Goal: Task Accomplishment & Management: Manage account settings

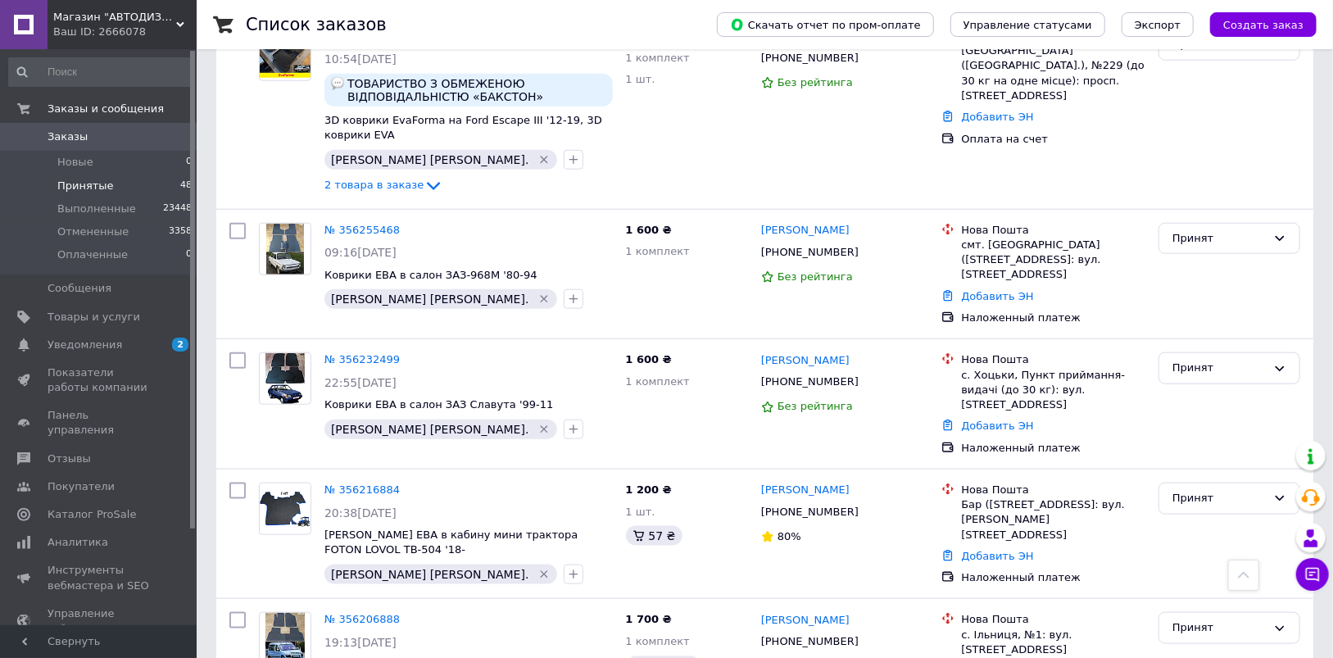
scroll to position [4747, 0]
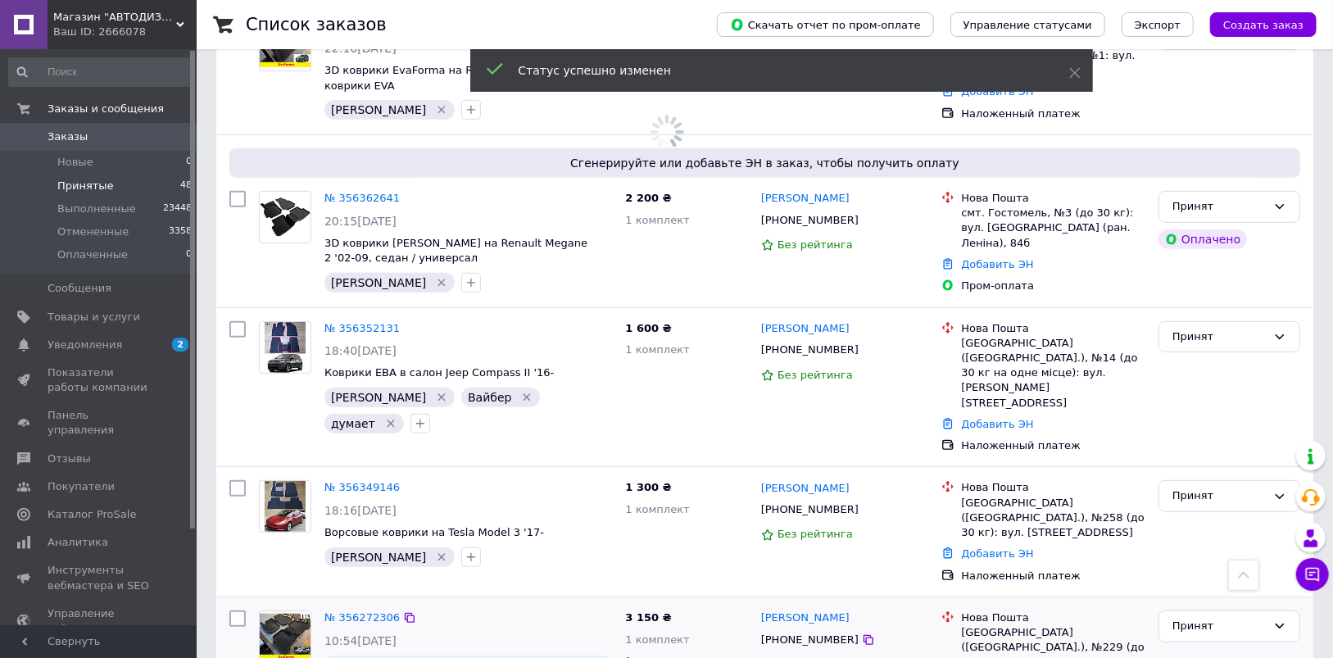
scroll to position [4174, 0]
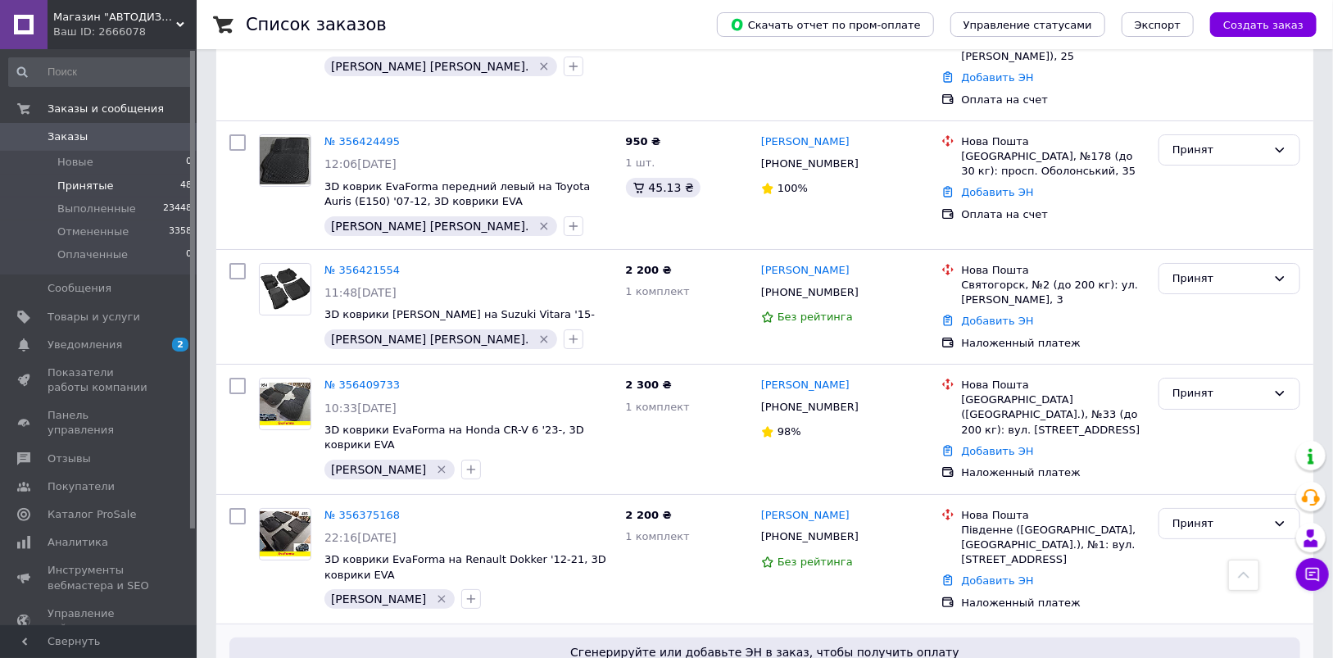
scroll to position [3682, 0]
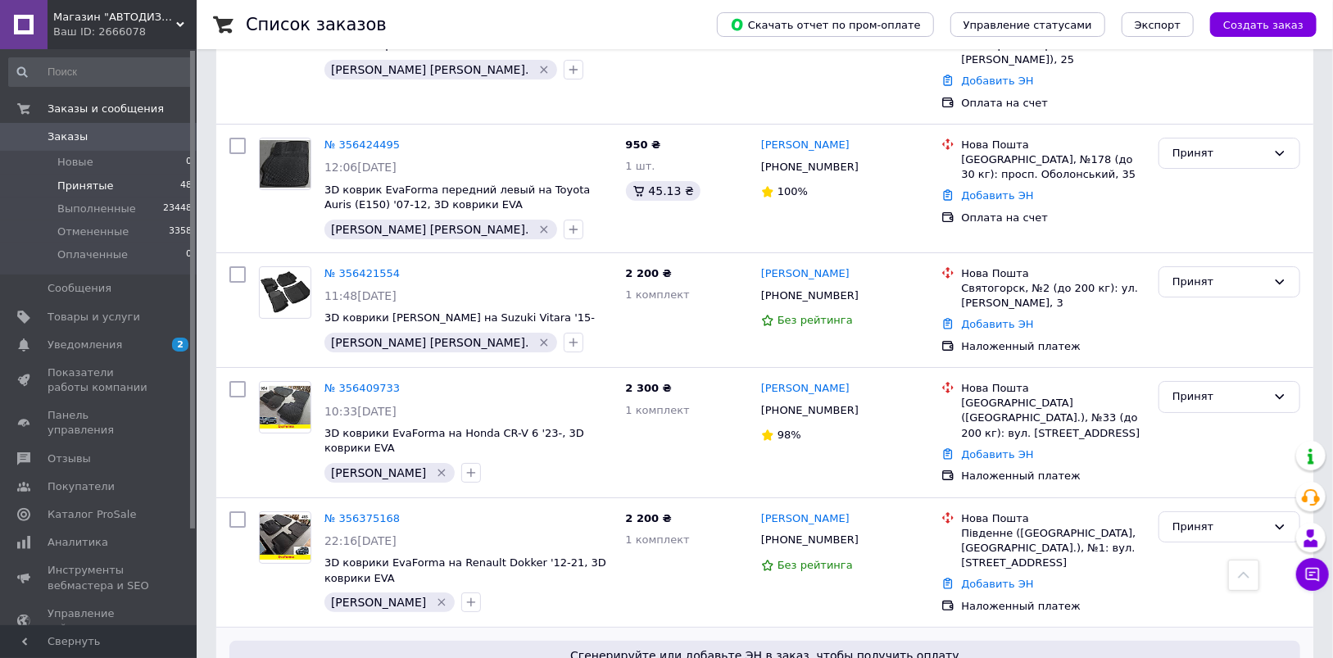
drag, startPoint x: 843, startPoint y: 456, endPoint x: 737, endPoint y: 492, distance: 111.4
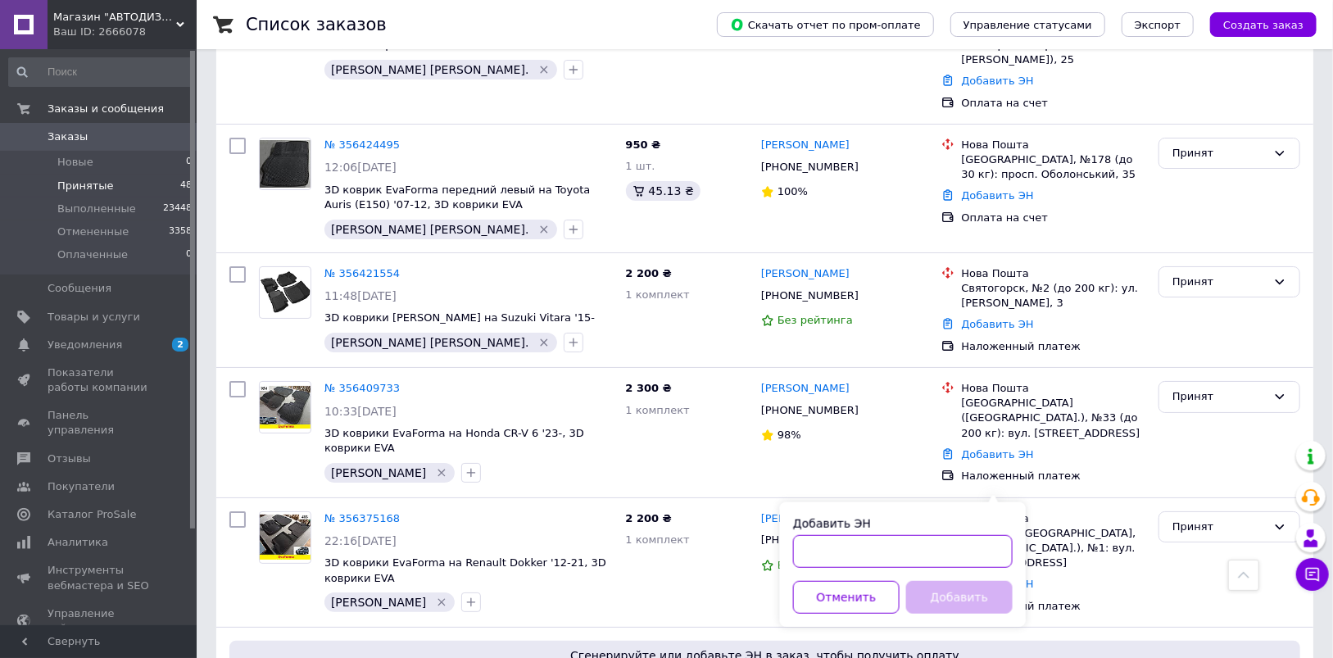
click at [854, 548] on input "Добавить ЭН" at bounding box center [903, 551] width 220 height 33
paste input "20 4512 2533 9613"
click at [935, 592] on button "Добавить" at bounding box center [959, 597] width 107 height 33
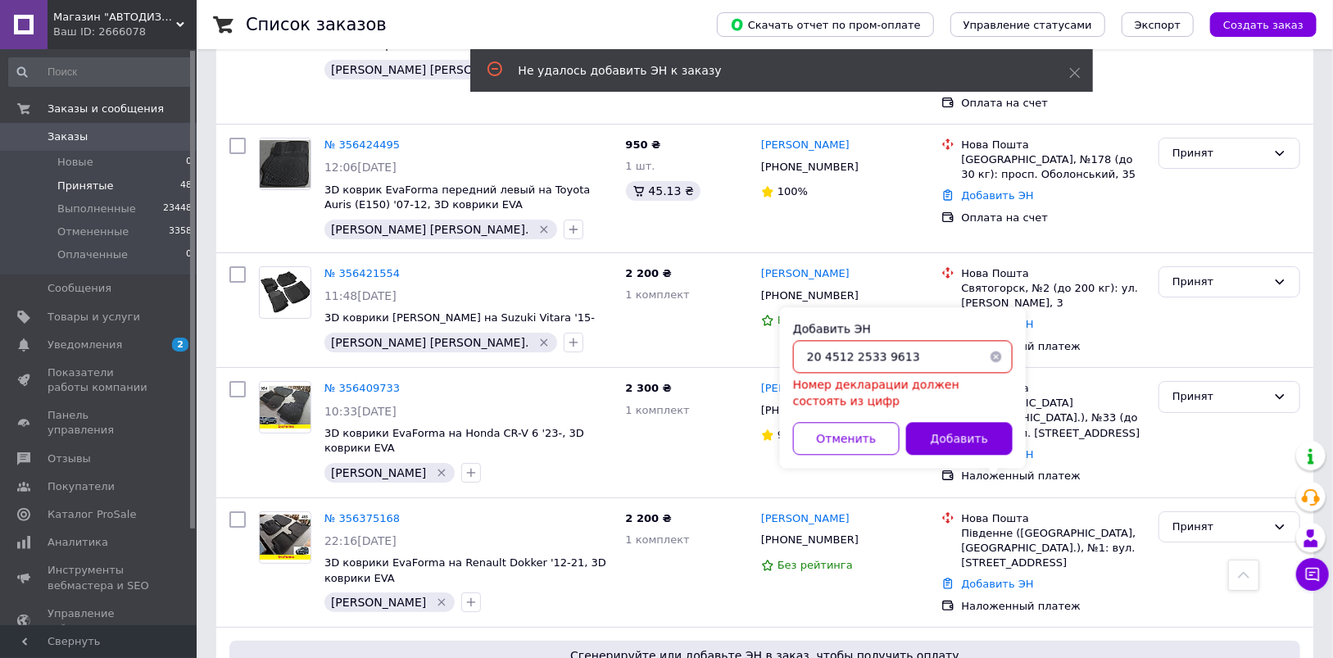
click at [823, 357] on input "20 4512 2533 9613" at bounding box center [903, 356] width 220 height 33
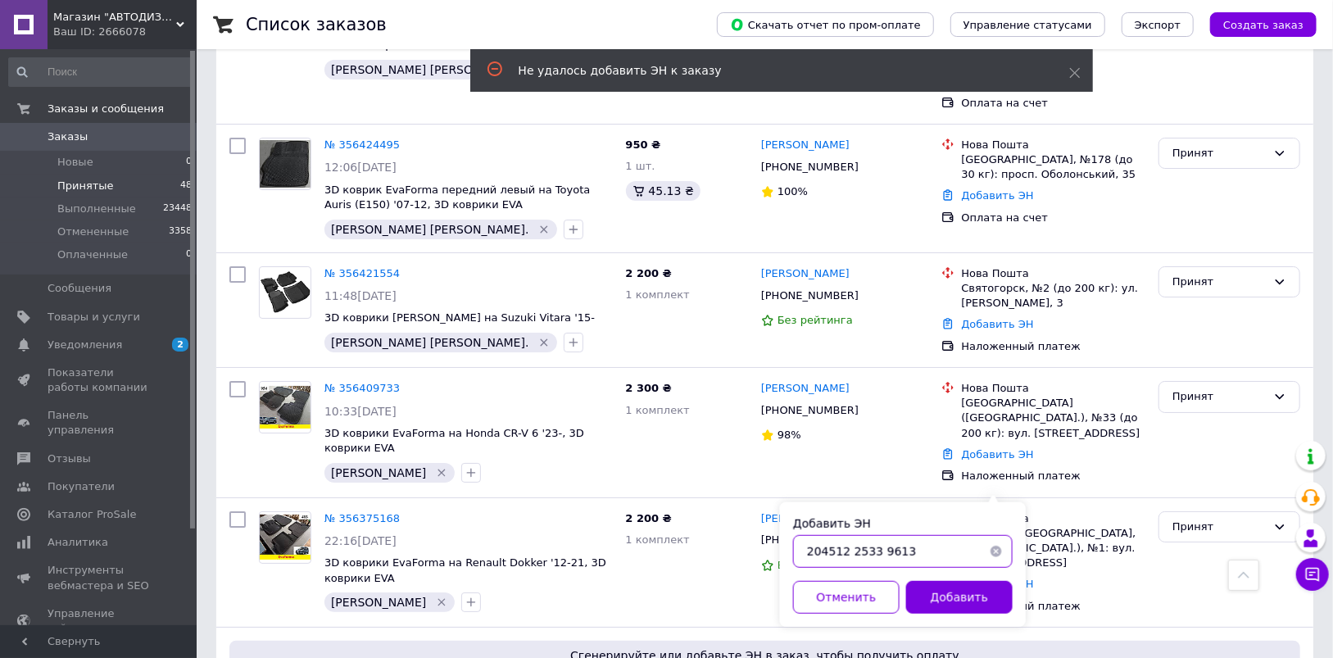
drag, startPoint x: 846, startPoint y: 550, endPoint x: 851, endPoint y: 570, distance: 21.1
click at [847, 550] on input "204512 2533 9613" at bounding box center [903, 551] width 220 height 33
click at [873, 555] on input "2045122533 9613" at bounding box center [903, 551] width 220 height 33
type input "20451225339613"
click at [964, 595] on button "Добавить" at bounding box center [959, 597] width 107 height 33
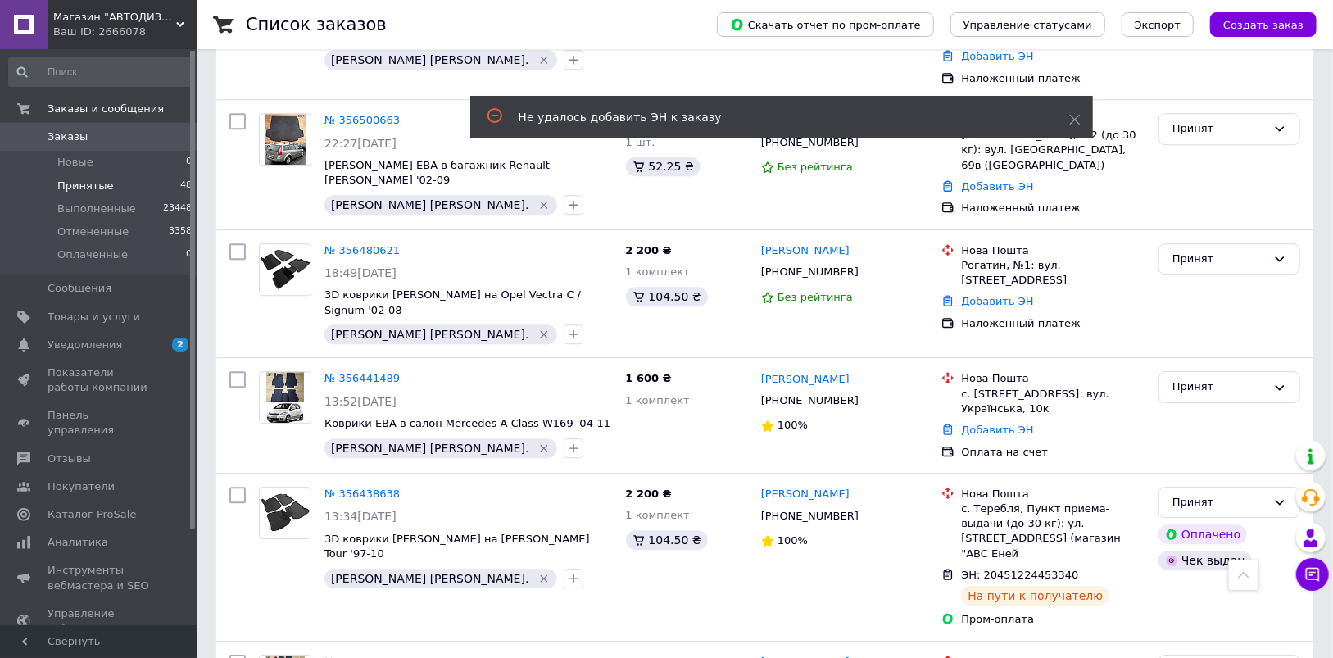
scroll to position [2617, 0]
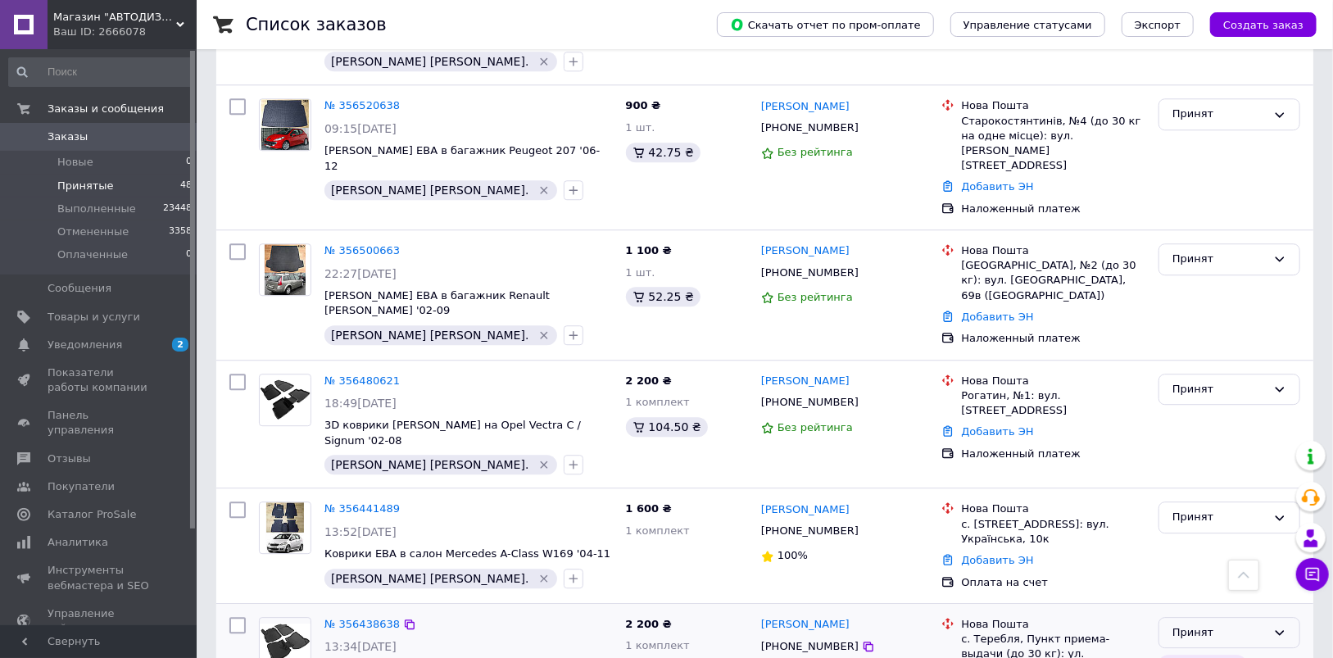
click at [1201, 624] on div "Принят" at bounding box center [1220, 632] width 94 height 17
click at [1193, 651] on li "Выполнен" at bounding box center [1229, 666] width 140 height 30
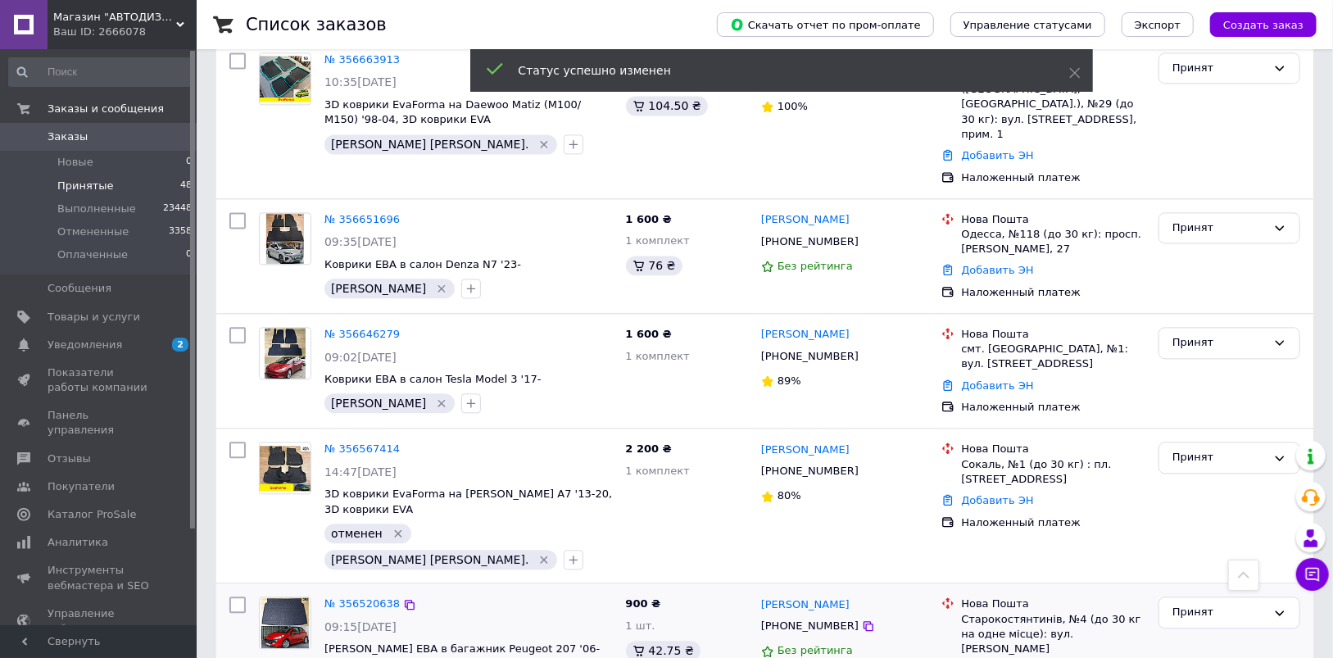
scroll to position [2125, 0]
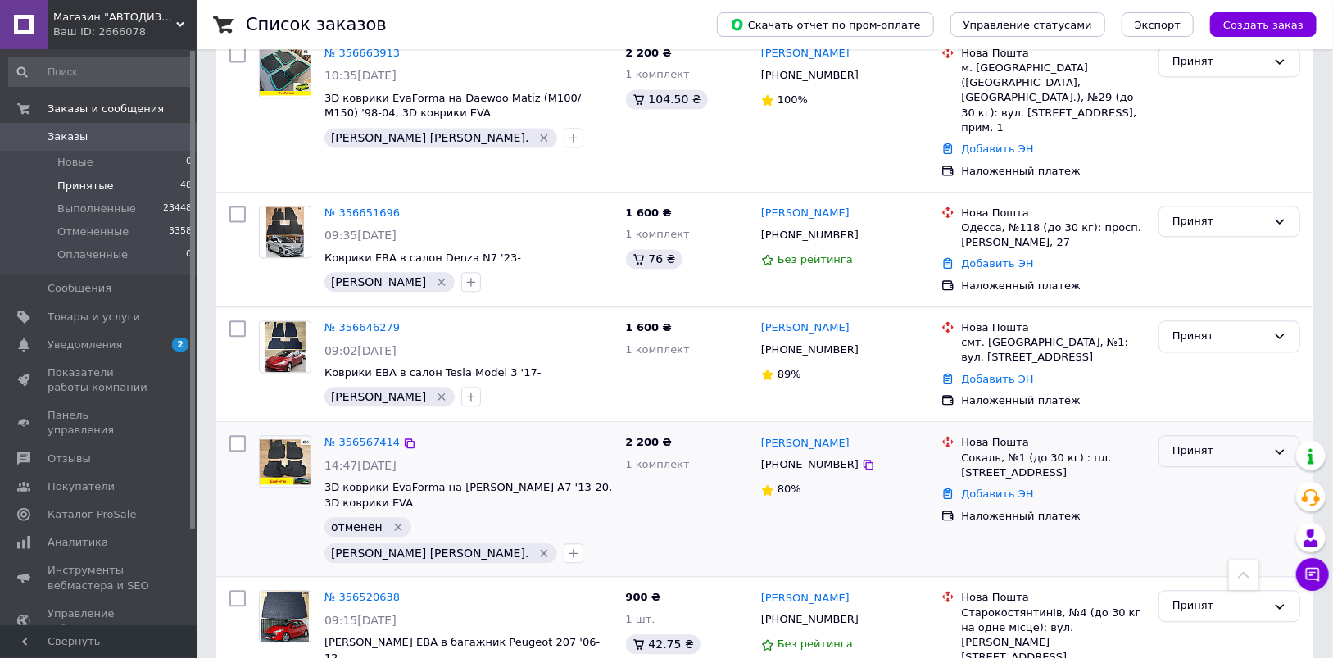
click at [1191, 435] on div "Принят" at bounding box center [1230, 451] width 142 height 32
click at [1191, 470] on li "Выполнен" at bounding box center [1229, 485] width 140 height 30
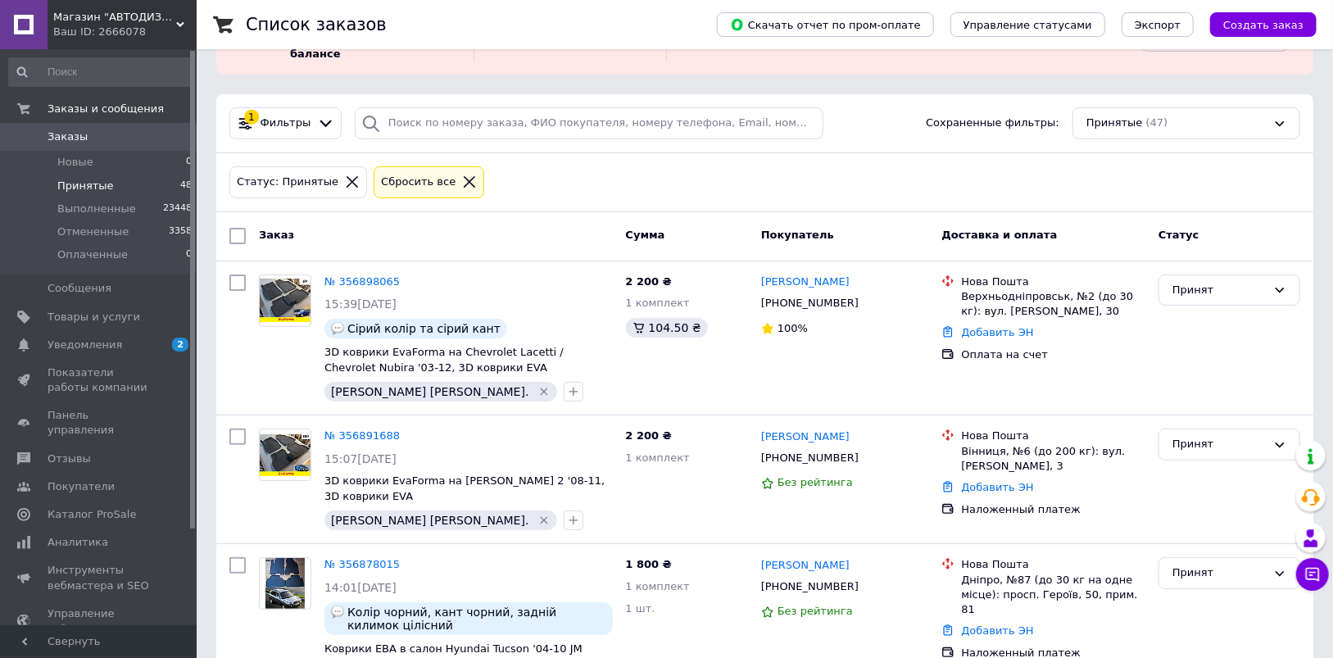
scroll to position [0, 0]
